Goal: Task Accomplishment & Management: Manage account settings

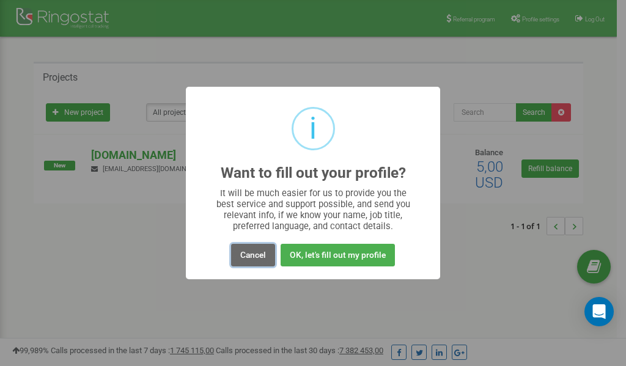
click at [257, 256] on button "Cancel" at bounding box center [253, 255] width 44 height 23
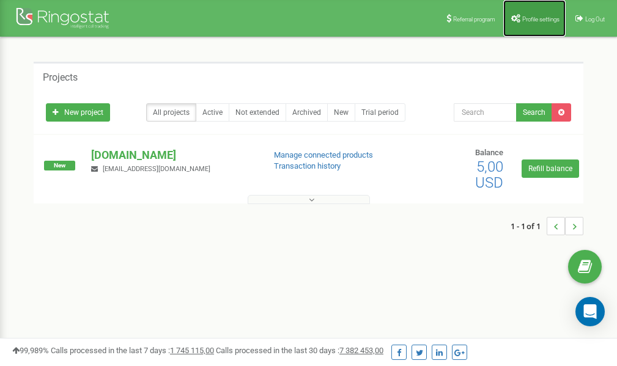
click at [522, 17] on span "Profile settings" at bounding box center [540, 19] width 37 height 7
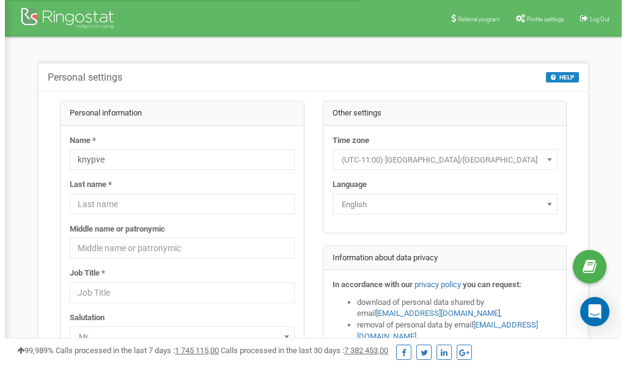
scroll to position [61, 0]
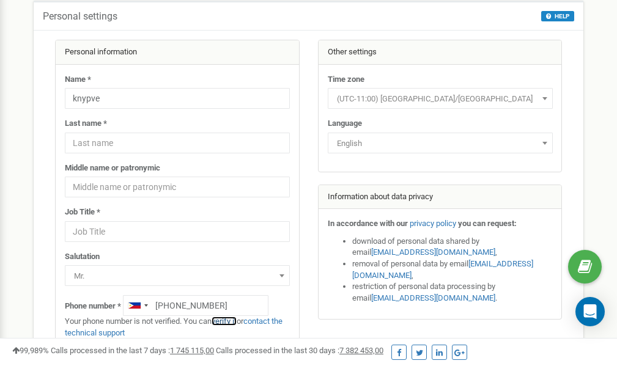
click at [231, 322] on link "verify it" at bounding box center [224, 321] width 25 height 9
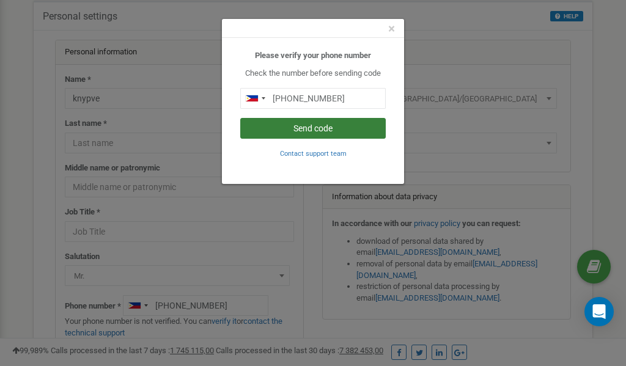
click at [317, 125] on button "Send code" at bounding box center [313, 128] width 146 height 21
